Goal: Navigation & Orientation: Find specific page/section

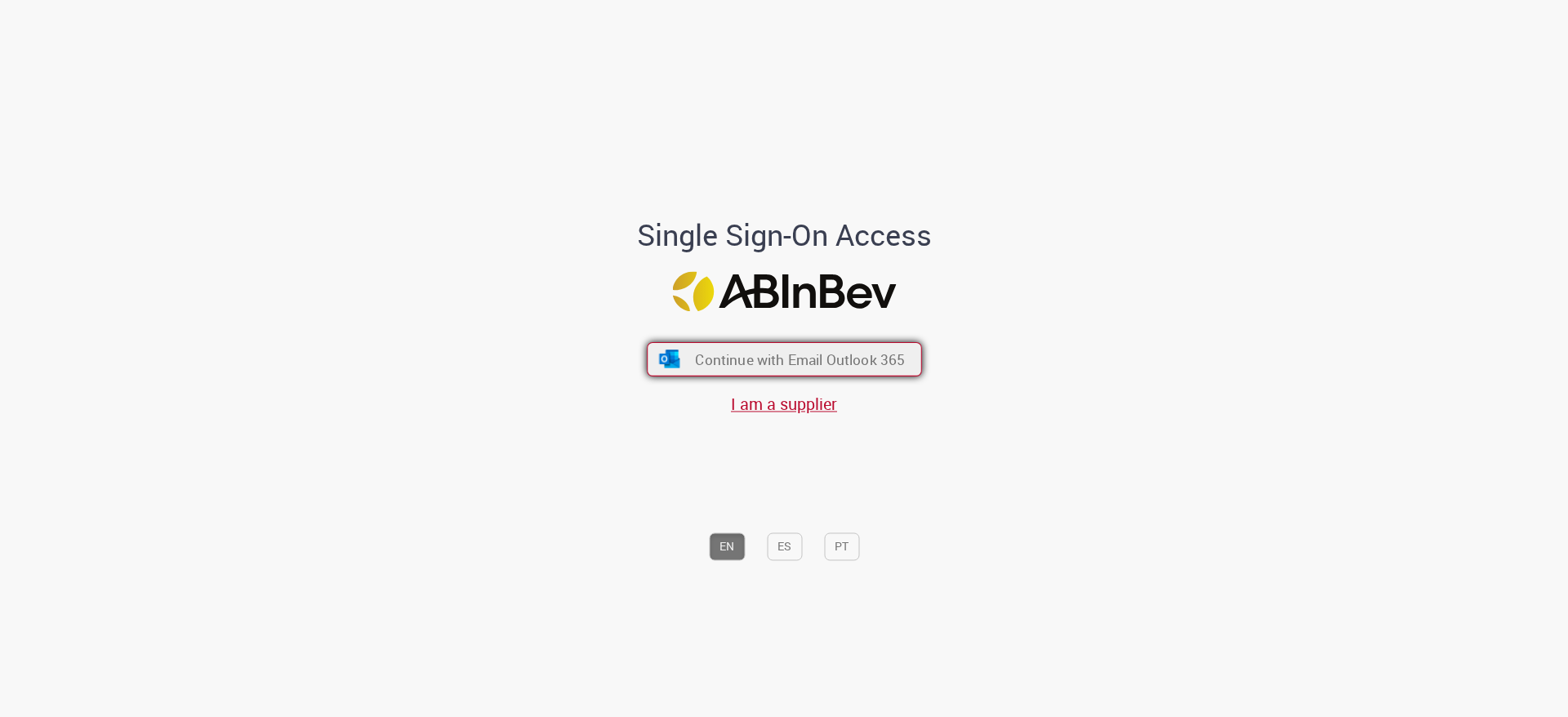
click at [665, 368] on button "Continue with Email Outlook 365" at bounding box center [784, 358] width 275 height 35
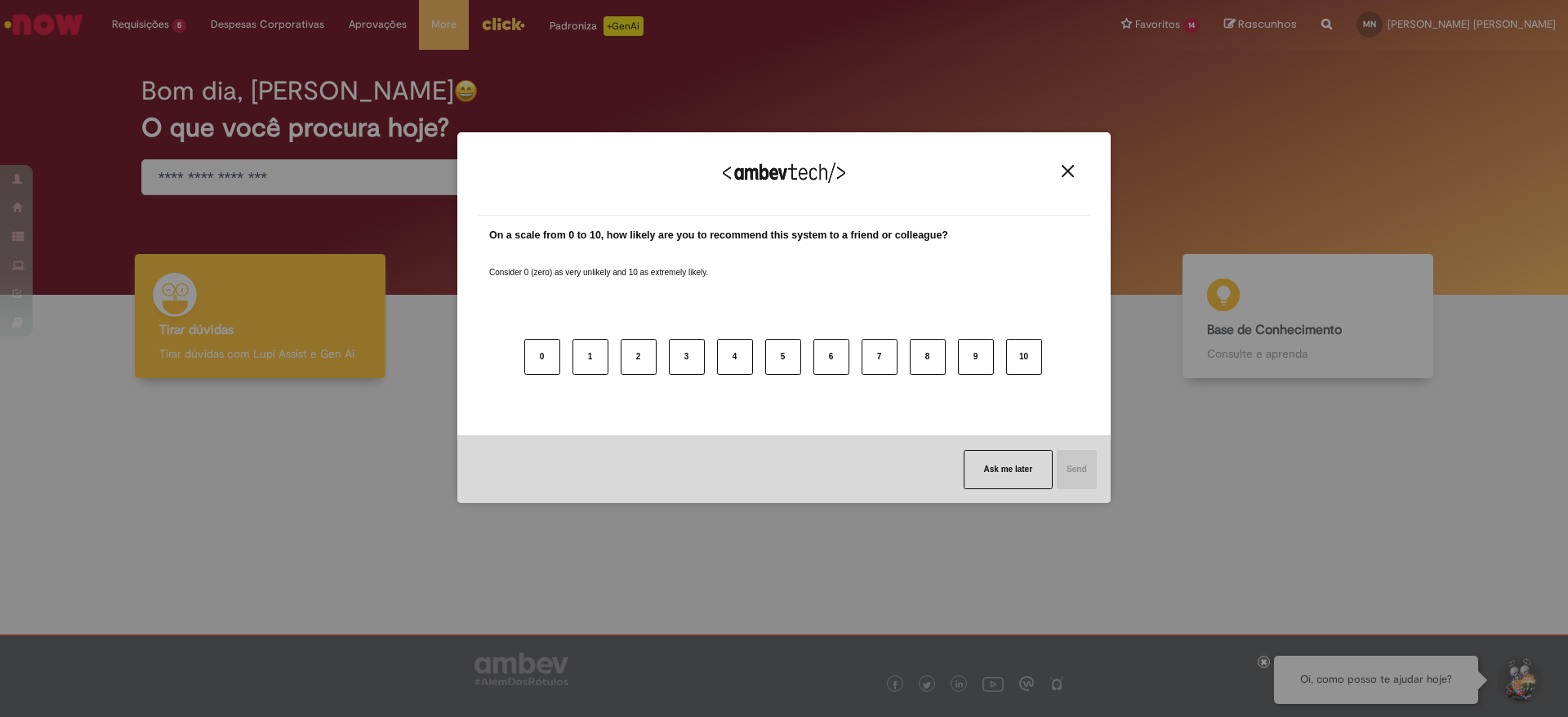
click at [507, 29] on div "We appreciate your feedback! On a scale from 0 to 10, how likely are you to rec…" at bounding box center [783, 318] width 653 height 688
click at [1074, 174] on button "Close" at bounding box center [1067, 171] width 22 height 14
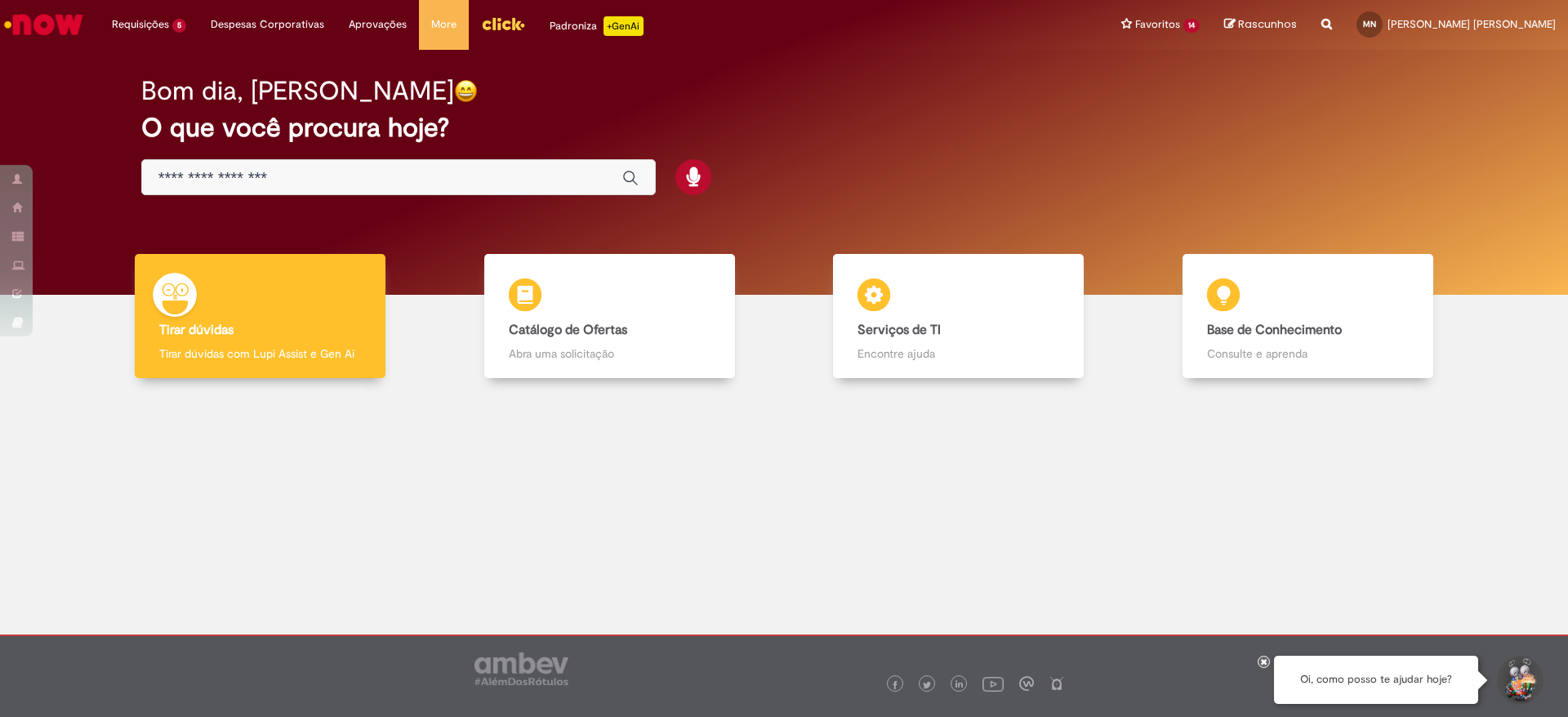
click at [511, 43] on link "Menu Cabeçalho" at bounding box center [503, 24] width 69 height 49
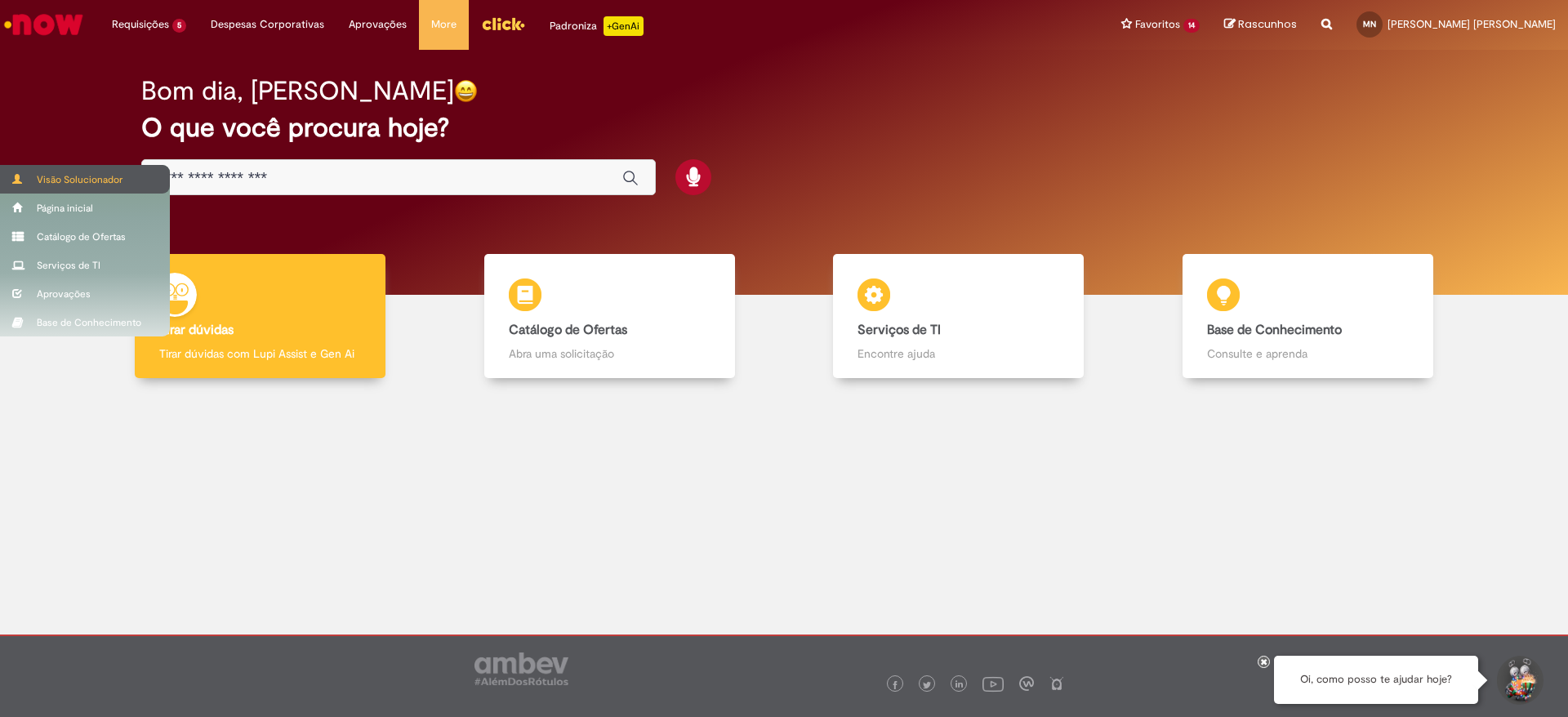
click at [19, 189] on div "Visão Solucionador" at bounding box center [84, 179] width 170 height 29
